Goal: Check status: Check status

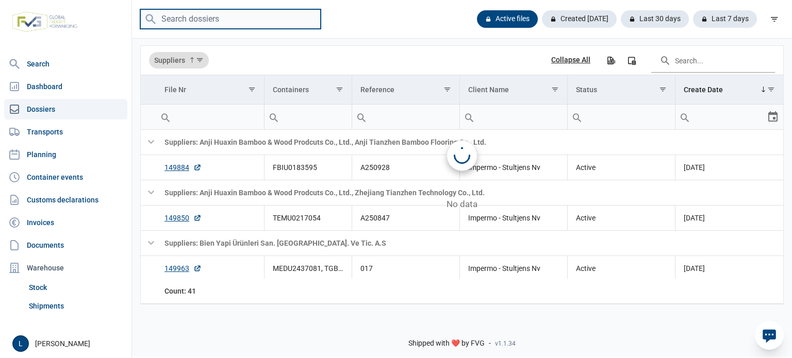
click at [216, 21] on input "search" at bounding box center [230, 19] width 180 height 20
paste input "TGBU3980331"
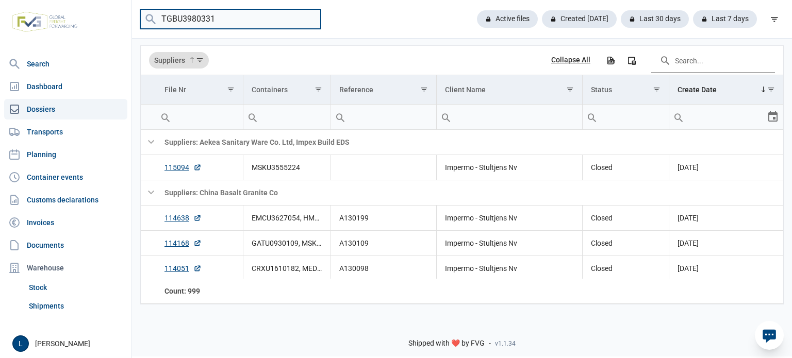
click at [216, 21] on input "TGBU3980331" at bounding box center [230, 19] width 180 height 20
type input "TGBU3980331"
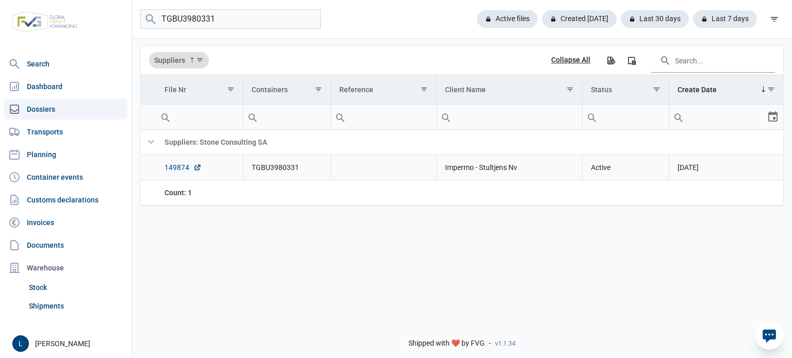
click at [176, 166] on link "149874" at bounding box center [182, 167] width 37 height 10
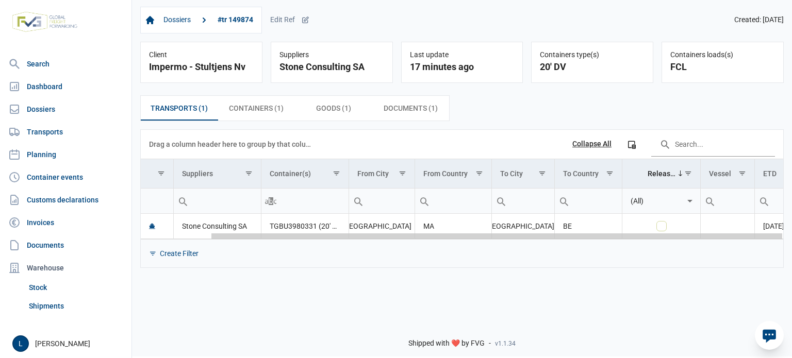
scroll to position [0, 78]
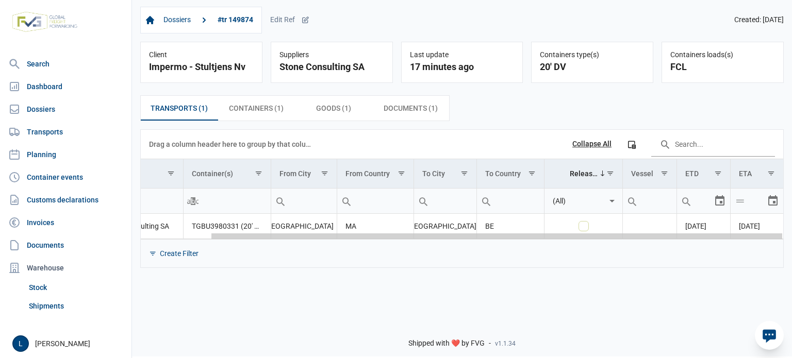
drag, startPoint x: 604, startPoint y: 237, endPoint x: 791, endPoint y: 237, distance: 187.1
click at [791, 237] on body "For evaluation purposes only. Redistribution prohibited. Please register an exi…" at bounding box center [396, 161] width 792 height 358
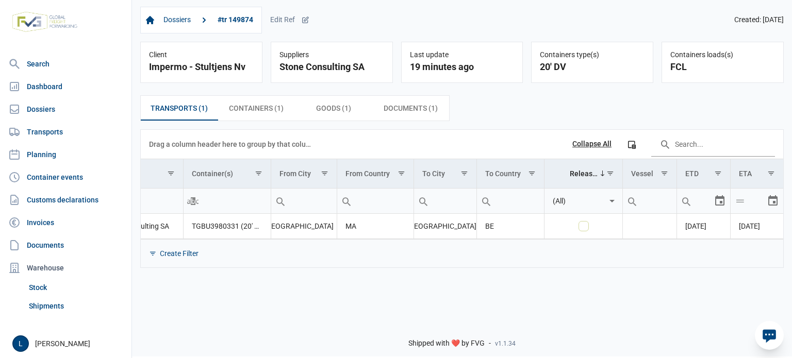
click at [441, 270] on div "Transports (1) Transports (1) Containers (1) Containers (1) Goods (1) Goods (1)…" at bounding box center [462, 181] width 660 height 189
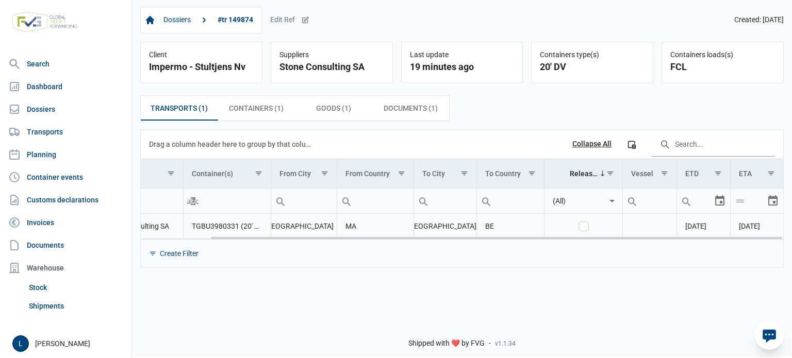
click at [448, 225] on div "Antwerpen" at bounding box center [445, 226] width 46 height 10
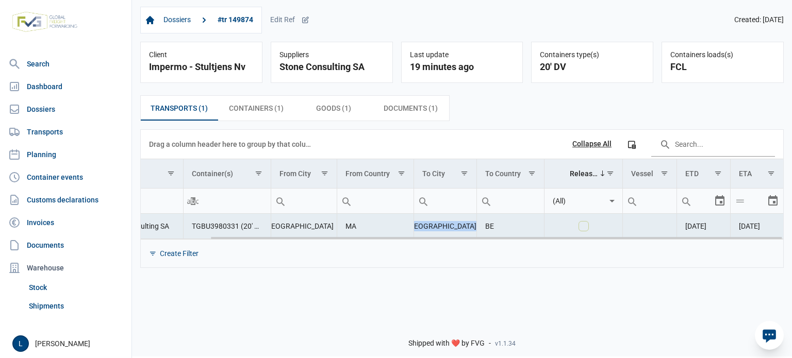
click at [448, 225] on div "Antwerpen" at bounding box center [445, 226] width 46 height 10
click at [307, 229] on div "Casablanca" at bounding box center [303, 226] width 49 height 10
click at [307, 228] on div "Casablanca" at bounding box center [303, 226] width 49 height 10
click at [706, 226] on span "01-10-2025" at bounding box center [695, 226] width 21 height 8
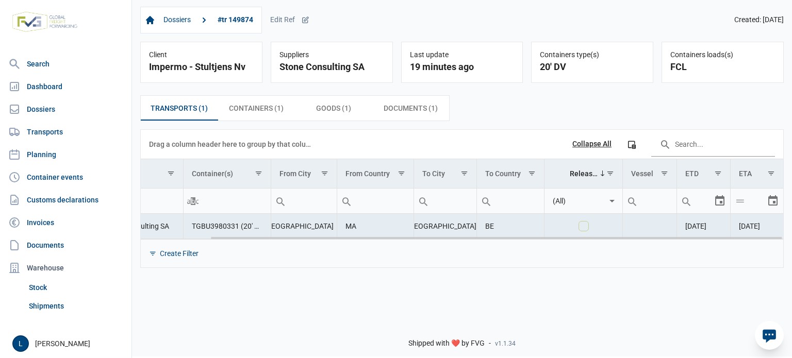
click at [706, 224] on span "01-10-2025" at bounding box center [695, 226] width 21 height 8
click at [756, 225] on span "04-10-2025" at bounding box center [749, 226] width 21 height 8
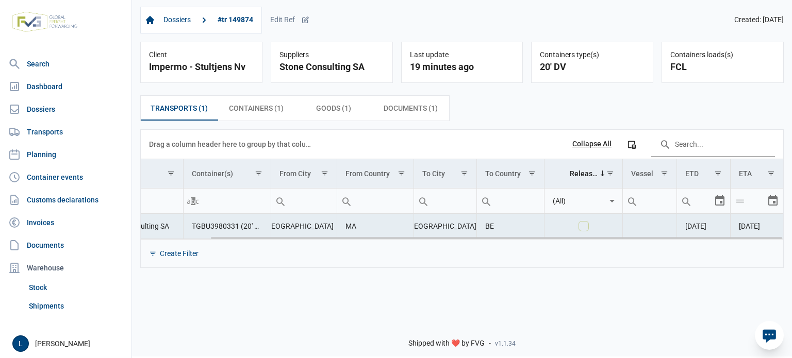
click at [693, 226] on span "01-10-2025" at bounding box center [695, 226] width 21 height 8
click at [651, 262] on div "Create Filter" at bounding box center [462, 253] width 642 height 28
click at [689, 225] on span "01-10-2025" at bounding box center [695, 226] width 21 height 8
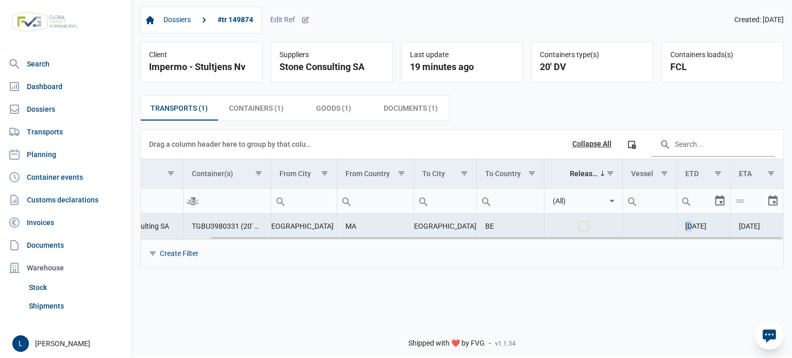
click at [687, 226] on span "01-10-2025" at bounding box center [695, 226] width 21 height 8
click at [690, 228] on span "01-10-2025" at bounding box center [695, 226] width 21 height 8
click at [668, 259] on div "Create Filter" at bounding box center [462, 253] width 642 height 28
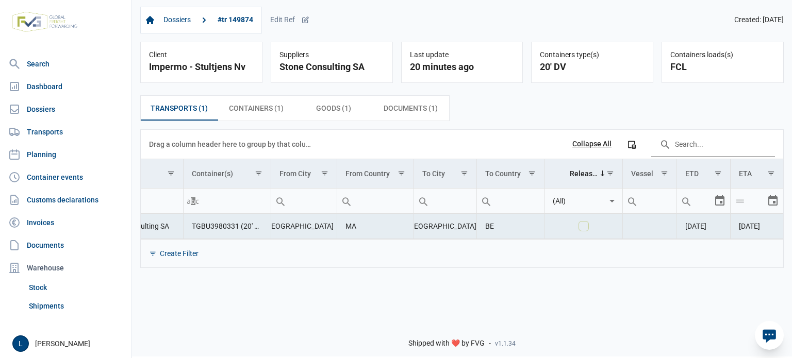
click at [651, 290] on div "Dossiers #tr 149874 Edit Ref Created: 22-08-2025 Client Impermo - Stultjens Nv …" at bounding box center [462, 155] width 660 height 314
click at [615, 262] on div "Create Filter" at bounding box center [462, 253] width 642 height 28
click at [642, 278] on div "Dossiers #tr 149874 Edit Ref Created: 22-08-2025 Client Impermo - Stultjens Nv …" at bounding box center [462, 155] width 660 height 314
click at [247, 251] on div "Create Filter" at bounding box center [462, 253] width 642 height 28
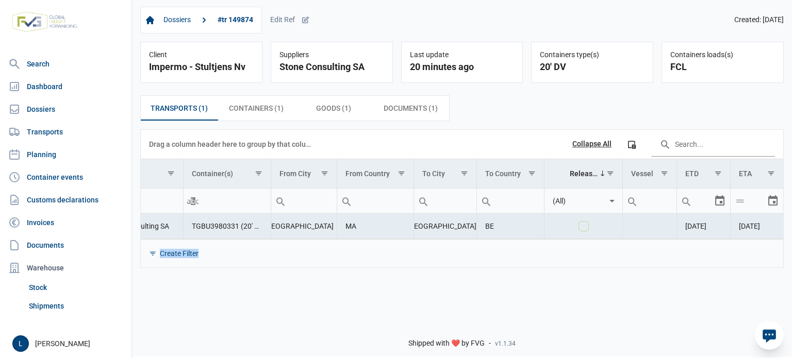
click at [247, 251] on div "Create Filter" at bounding box center [462, 253] width 642 height 28
click at [281, 300] on div "Dossiers #tr 149874 Edit Ref Created: 22-08-2025 Client Impermo - Stultjens Nv …" at bounding box center [462, 155] width 660 height 314
click at [760, 227] on span "04-10-2025" at bounding box center [749, 226] width 21 height 8
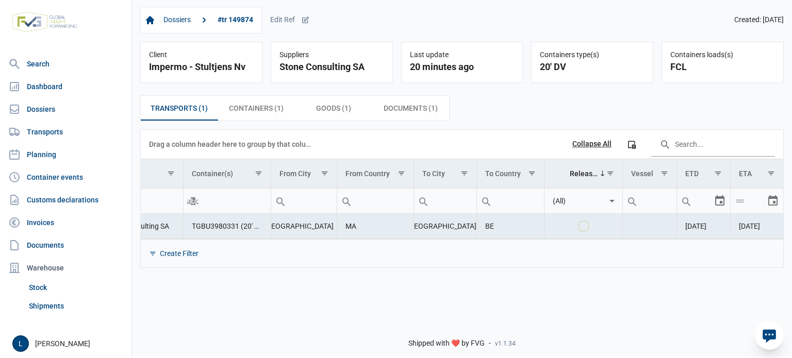
click at [578, 315] on div "Shipped with ❤️ by FVG - v1.1.34" at bounding box center [462, 335] width 660 height 44
click at [557, 296] on div "Dossiers #tr 149874 Edit Ref Created: 22-08-2025 Client Impermo - Stultjens Nv …" at bounding box center [462, 155] width 660 height 314
drag, startPoint x: 526, startPoint y: 340, endPoint x: 357, endPoint y: 338, distance: 169.1
click at [357, 339] on div "Shipped with ❤️ by FVG - v1.1.34" at bounding box center [462, 335] width 660 height 44
click at [433, 321] on div "Shipped with ❤️ by FVG - v1.1.34" at bounding box center [462, 335] width 660 height 44
